Goal: Information Seeking & Learning: Learn about a topic

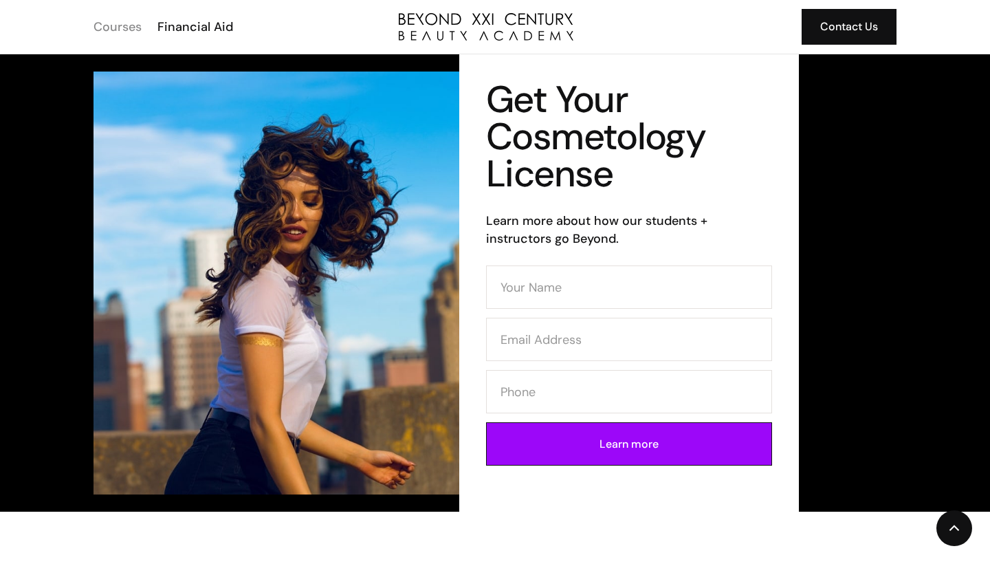
click at [131, 27] on div "Courses" at bounding box center [118, 27] width 48 height 18
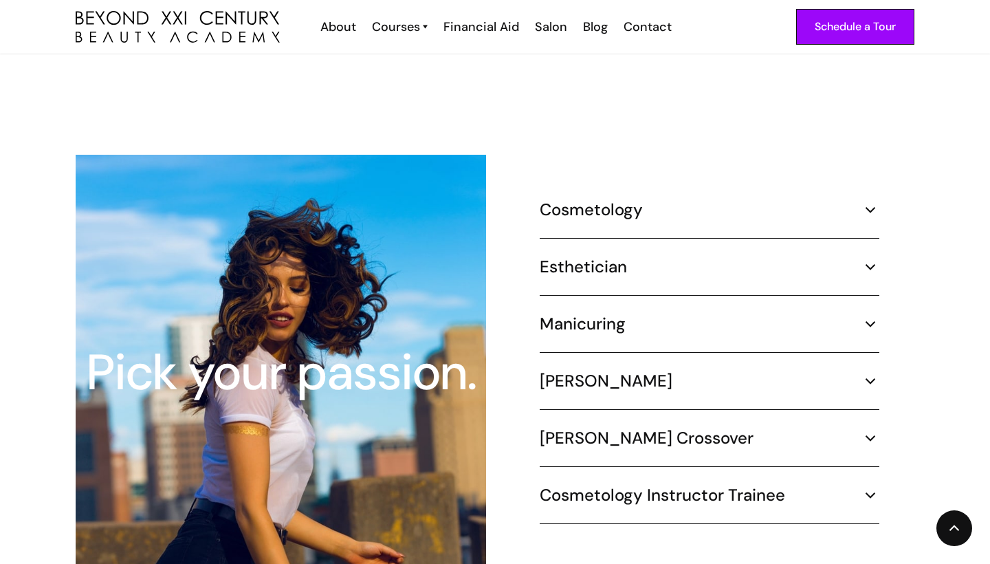
scroll to position [1215, 0]
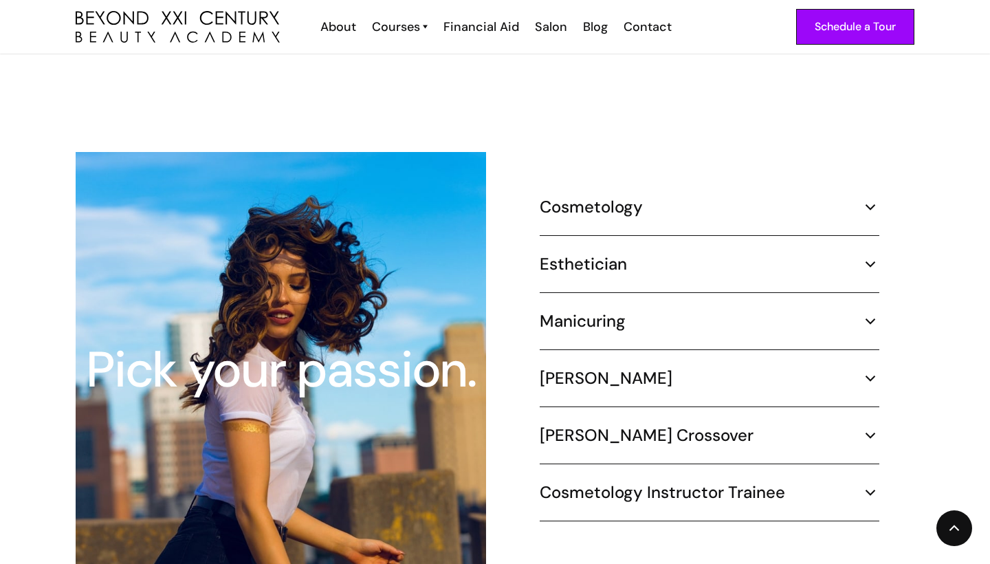
click at [866, 198] on img at bounding box center [871, 207] width 18 height 18
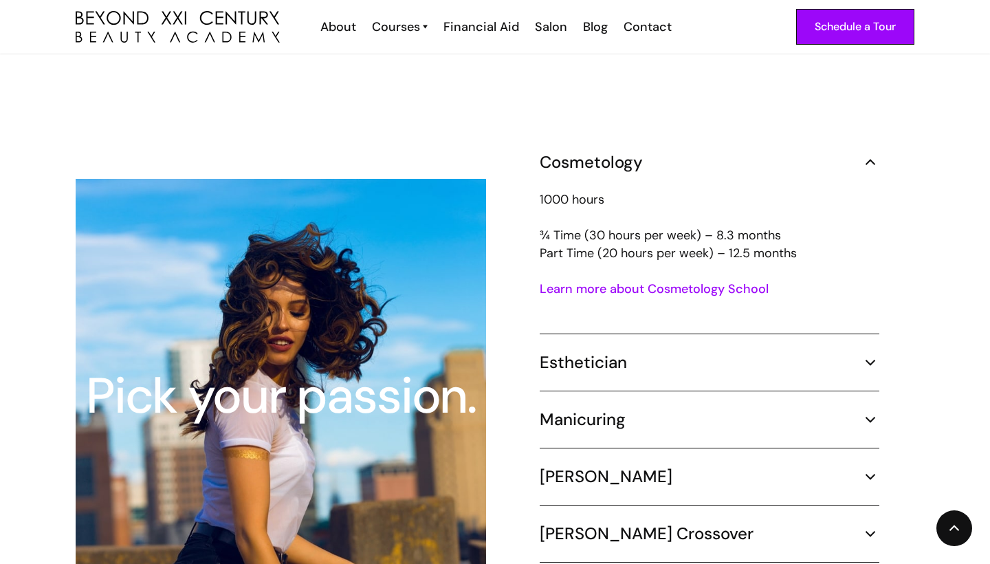
click at [722, 281] on link "Learn more about Cosmetology School" at bounding box center [654, 289] width 229 height 17
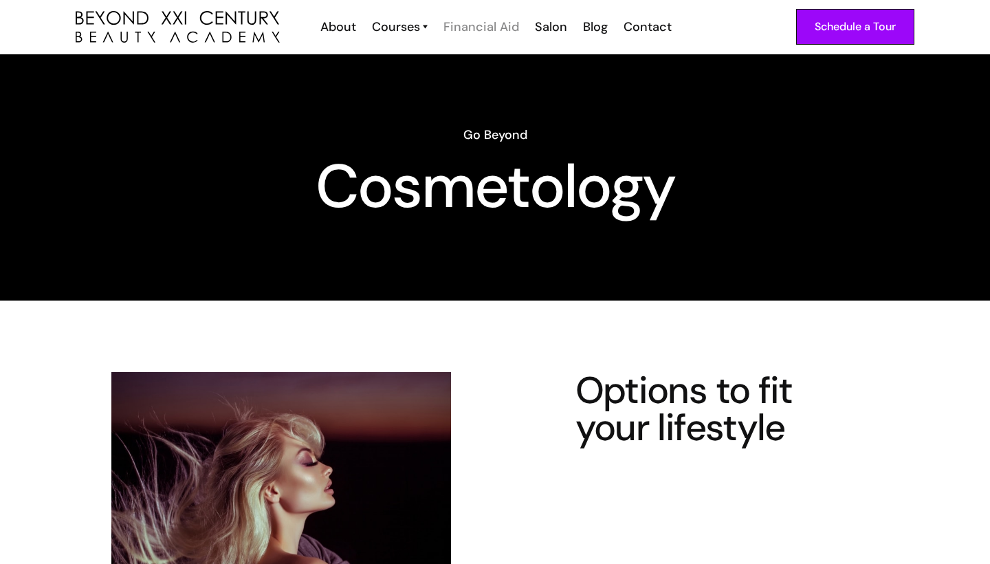
click at [477, 21] on div "Financial Aid" at bounding box center [482, 27] width 76 height 18
